Goal: Communication & Community: Answer question/provide support

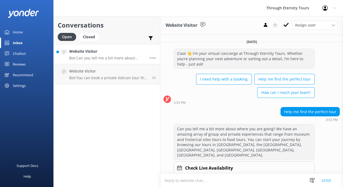
scroll to position [6, 0]
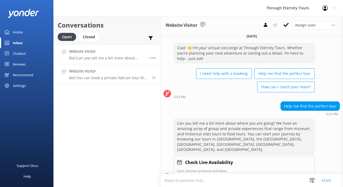
click at [121, 79] on p "Bot: You can book a private Vatican tour that includes the [GEOGRAPHIC_DATA], […" at bounding box center [108, 77] width 79 height 5
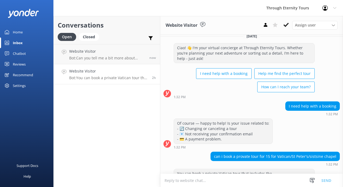
scroll to position [33, 0]
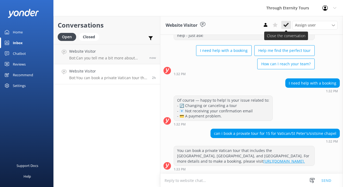
click at [286, 26] on use at bounding box center [286, 25] width 5 height 4
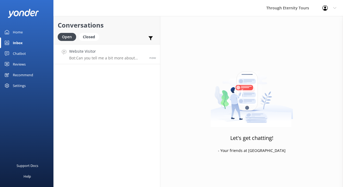
click at [135, 61] on link "Website Visitor Bot: Can you tell me a bit more about where you are going? We h…" at bounding box center [107, 54] width 106 height 20
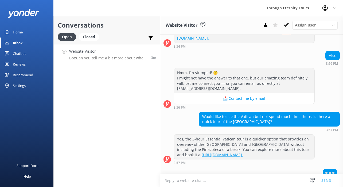
scroll to position [201, 0]
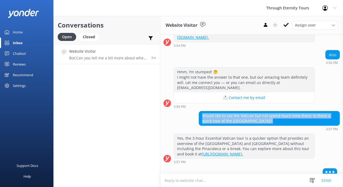
drag, startPoint x: 270, startPoint y: 123, endPoint x: 261, endPoint y: 102, distance: 22.5
click at [261, 102] on div "[DATE] Ciao! 👋 I'm your virtual concierge at Through Eternity Tours. Whether yo…" at bounding box center [251, 7] width 183 height 346
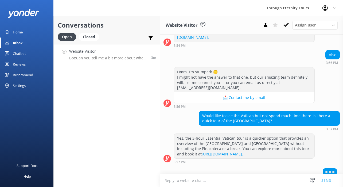
click at [262, 117] on div "Would like to see the Vatican but not spend much time there. Is there a quick t…" at bounding box center [269, 118] width 141 height 14
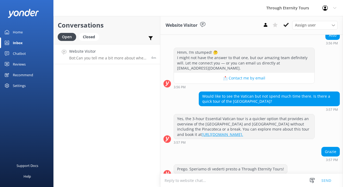
scroll to position [223, 0]
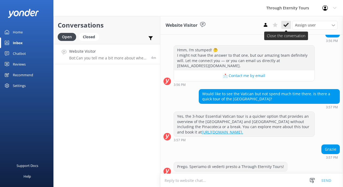
click at [287, 27] on icon at bounding box center [286, 24] width 5 height 5
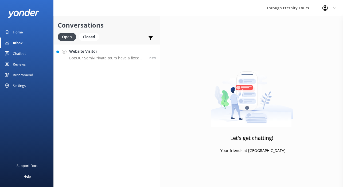
click at [98, 52] on h4 "Website Visitor" at bounding box center [107, 51] width 76 height 6
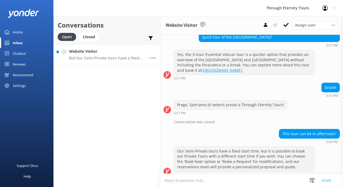
scroll to position [284, 0]
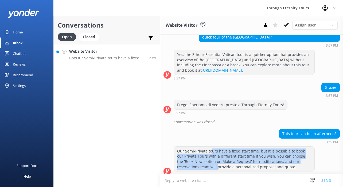
drag, startPoint x: 212, startPoint y: 143, endPoint x: 217, endPoint y: 163, distance: 20.4
click at [217, 163] on div "Our Semi-Private tours have a fixed start time, but it is possible to book our …" at bounding box center [244, 158] width 141 height 25
click at [134, 60] on p "Bot: Our Semi-Private tours have a fixed start time, but it is possible to book…" at bounding box center [107, 58] width 76 height 5
click at [109, 59] on p "Bot: Our Semi-Private tours have a fixed start time, but it is possible to book…" at bounding box center [108, 58] width 78 height 5
click at [24, 44] on link "Inbox" at bounding box center [26, 42] width 53 height 11
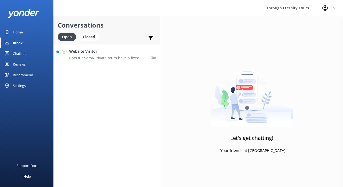
click at [112, 53] on h4 "Website Visitor" at bounding box center [108, 51] width 78 height 6
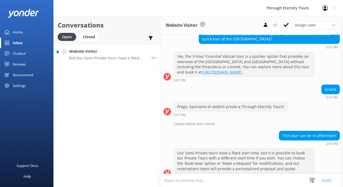
scroll to position [284, 0]
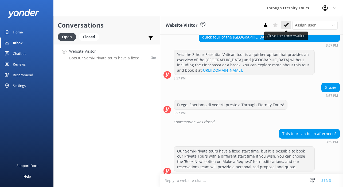
click at [286, 28] on button at bounding box center [286, 25] width 10 height 8
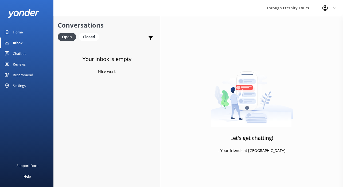
click at [25, 33] on link "Home" at bounding box center [26, 32] width 53 height 11
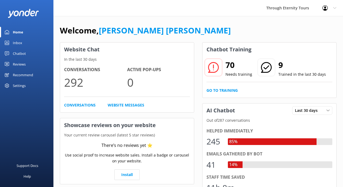
click at [31, 40] on link "Inbox" at bounding box center [26, 42] width 53 height 11
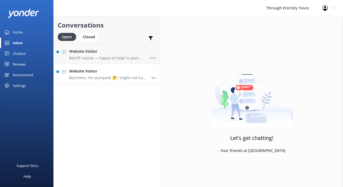
click at [106, 82] on link "Website Visitor Bot: Hmm, I’m stumped! 🤔 I might not have the answer to that on…" at bounding box center [107, 74] width 106 height 20
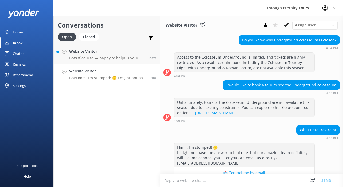
scroll to position [447, 0]
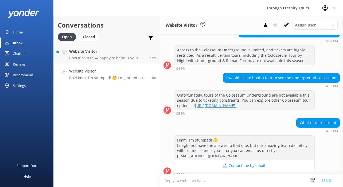
click at [215, 182] on textarea at bounding box center [251, 180] width 183 height 13
paste textarea "Hello, my name is [PERSON_NAME] from Through Eternity Tours. How can I assist y…"
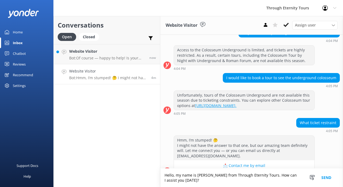
scroll to position [452, 0]
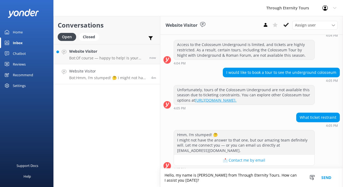
type textarea "Hello, my name is [PERSON_NAME] from Through Eternity Tours. How can I assist y…"
click at [327, 178] on button "Send" at bounding box center [326, 177] width 20 height 18
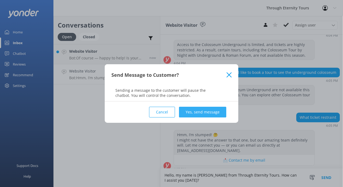
click at [214, 108] on button "Yes, send message" at bounding box center [202, 112] width 47 height 11
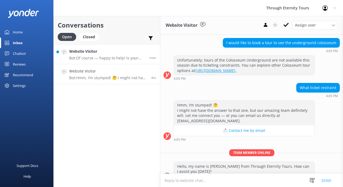
scroll to position [487, 0]
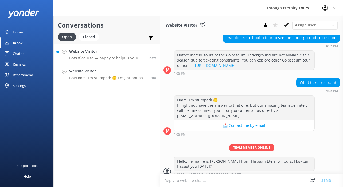
click at [119, 60] on p "Bot: Of course — happy to help! Is your issue related to: - 🔄 Changing or cance…" at bounding box center [107, 58] width 76 height 5
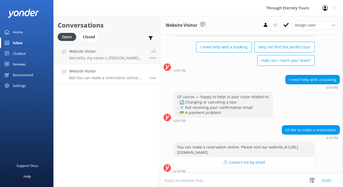
scroll to position [34, 0]
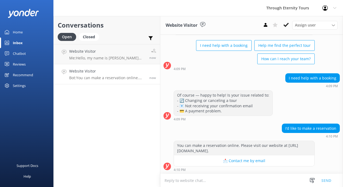
click at [201, 181] on textarea at bounding box center [251, 180] width 183 height 13
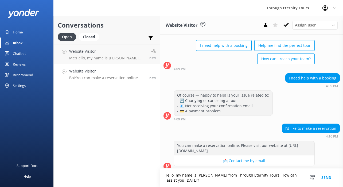
scroll to position [39, 0]
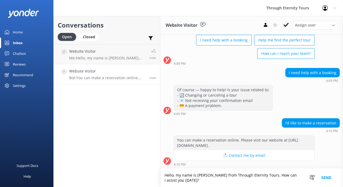
type textarea "Hello, my name is [PERSON_NAME] from Through Eternity Tours. How can I assist y…"
click at [328, 179] on button "Send" at bounding box center [326, 177] width 20 height 18
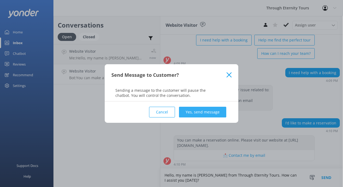
click at [214, 113] on button "Yes, send message" at bounding box center [202, 112] width 47 height 11
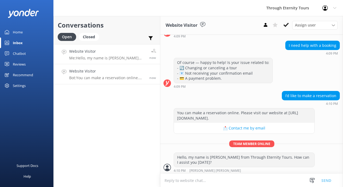
scroll to position [68, 0]
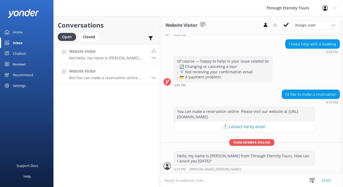
click at [116, 59] on p "Me: Hello, my name is [PERSON_NAME] from Through Eternity Tours. How can I assi…" at bounding box center [108, 58] width 78 height 5
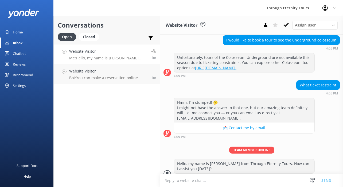
scroll to position [487, 0]
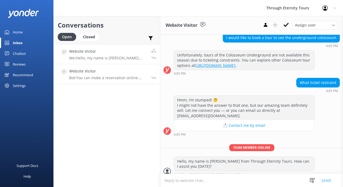
click at [130, 67] on link "Website Visitor Bot: You can make a reservation online. Please visit our websit…" at bounding box center [107, 74] width 106 height 20
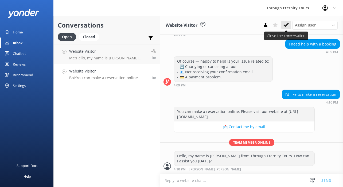
click at [286, 22] on icon at bounding box center [286, 24] width 5 height 5
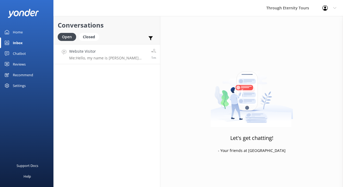
click at [134, 56] on p "Me: Hello, my name is [PERSON_NAME] from Through Eternity Tours. How can I assi…" at bounding box center [108, 58] width 78 height 5
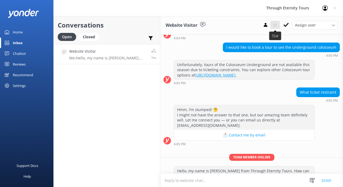
scroll to position [487, 0]
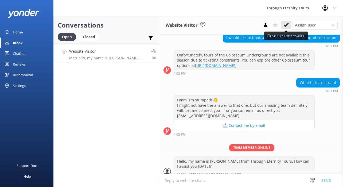
click at [285, 24] on icon at bounding box center [286, 24] width 5 height 5
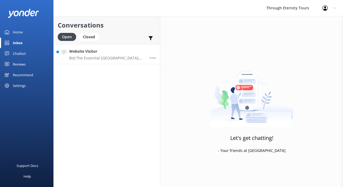
click at [108, 57] on p "Bot: The Essential [GEOGRAPHIC_DATA], [GEOGRAPHIC_DATA] Tour does not include a…" at bounding box center [107, 58] width 76 height 5
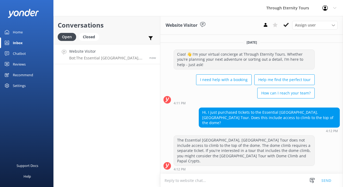
drag, startPoint x: 238, startPoint y: 117, endPoint x: 248, endPoint y: 122, distance: 11.7
click at [248, 122] on div "Hi, I just purchased tickets to the Essential [GEOGRAPHIC_DATA], [GEOGRAPHIC_DA…" at bounding box center [269, 118] width 141 height 20
click at [25, 30] on link "Home" at bounding box center [26, 32] width 53 height 11
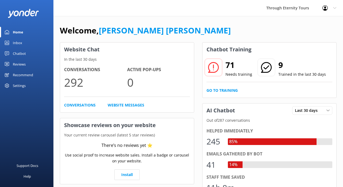
click at [333, 8] on icon at bounding box center [334, 7] width 3 height 3
click at [315, 25] on link "Profile Settings" at bounding box center [316, 22] width 53 height 13
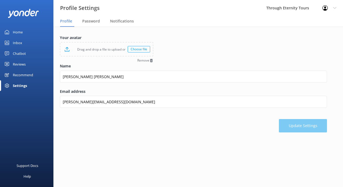
click at [136, 50] on div "Choose file" at bounding box center [139, 49] width 22 height 6
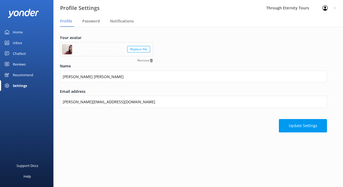
click at [150, 60] on use at bounding box center [151, 60] width 3 height 3
click at [146, 48] on div "Choose file" at bounding box center [139, 49] width 22 height 6
click at [289, 124] on button "Update Settings" at bounding box center [303, 125] width 48 height 13
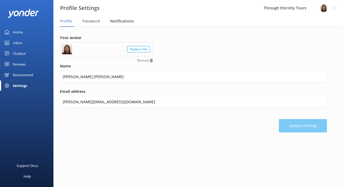
click at [120, 20] on span "Notifications" at bounding box center [122, 20] width 24 height 5
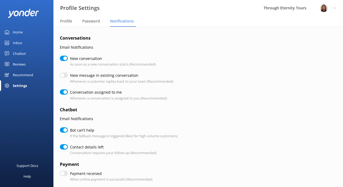
checkbox input "true"
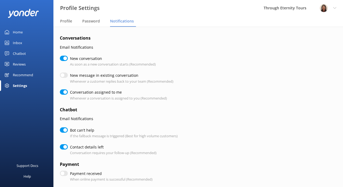
checkbox input "true"
click at [65, 59] on input "New conversation" at bounding box center [64, 58] width 8 height 5
checkbox input "false"
checkbox input "true"
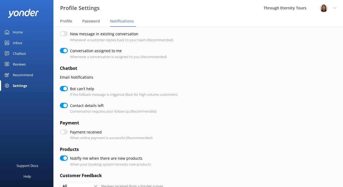
scroll to position [42, 0]
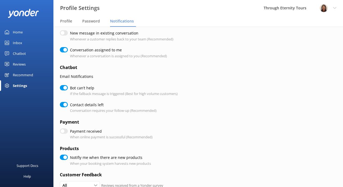
click at [64, 105] on input "Contact details left" at bounding box center [64, 104] width 8 height 5
checkbox input "false"
checkbox input "true"
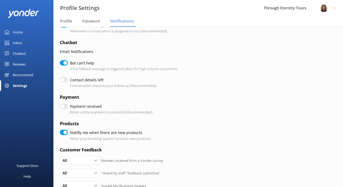
scroll to position [68, 0]
click at [64, 132] on input "Notifiy me when there are new products" at bounding box center [64, 131] width 8 height 5
checkbox input "false"
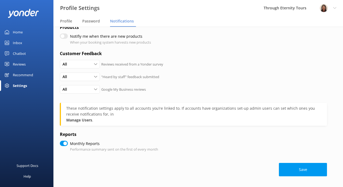
click at [65, 13] on input "Payment received" at bounding box center [64, 9] width 8 height 5
checkbox input "false"
click at [306, 166] on button "Save" at bounding box center [303, 169] width 48 height 13
click at [66, 22] on span "Profile" at bounding box center [66, 20] width 12 height 5
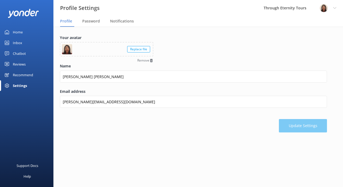
click at [24, 32] on link "Home" at bounding box center [26, 32] width 53 height 11
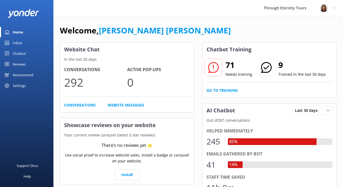
click at [22, 45] on div "Inbox" at bounding box center [17, 42] width 9 height 11
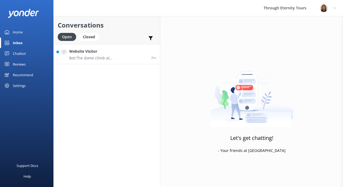
click at [115, 56] on p "Bot: The dome climb at [GEOGRAPHIC_DATA] requires a separate ticket, and it's n…" at bounding box center [108, 58] width 78 height 5
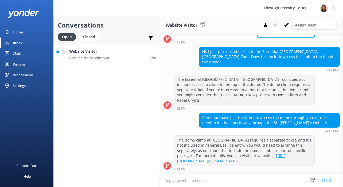
scroll to position [65, 0]
click at [288, 25] on icon at bounding box center [286, 24] width 5 height 5
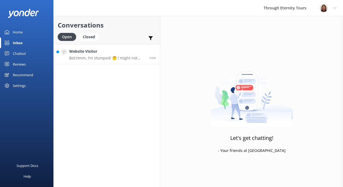
click at [86, 44] on link "Website Visitor Bot: Hmm, I’m stumped! 🤔 I might not have the answer to that on…" at bounding box center [107, 54] width 106 height 20
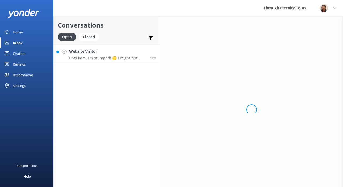
click at [88, 59] on p "Bot: Hmm, I’m stumped! 🤔 I might not have the answer to that one, but our amazi…" at bounding box center [107, 58] width 76 height 5
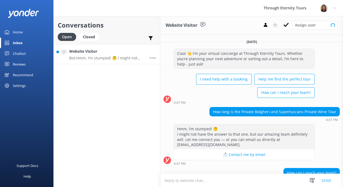
scroll to position [55, 0]
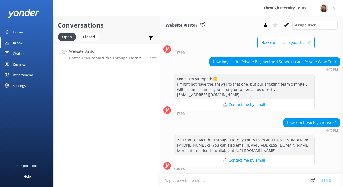
click at [89, 49] on h4 "Website Visitor" at bounding box center [107, 51] width 76 height 6
click at [199, 177] on textarea at bounding box center [251, 180] width 183 height 13
paste textarea "Hello, my name is [PERSON_NAME] from Through Eternity Tours. How can I assist y…"
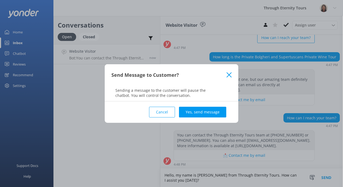
scroll to position [60, 0]
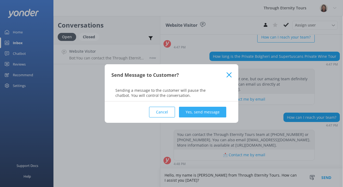
type textarea "Hello, my name is [PERSON_NAME] from Through Eternity Tours. How can I assist y…"
click at [195, 111] on button "Yes, send message" at bounding box center [202, 112] width 47 height 11
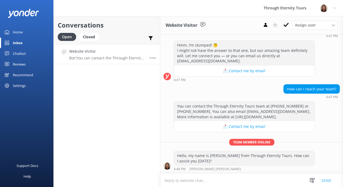
scroll to position [89, 0]
click at [146, 50] on div "now" at bounding box center [150, 53] width 11 height 11
click at [285, 26] on use at bounding box center [286, 25] width 5 height 4
